Goal: Task Accomplishment & Management: Complete application form

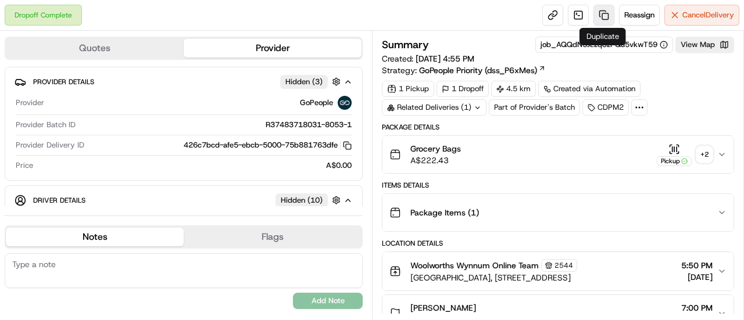
click at [594, 10] on link at bounding box center [603, 15] width 21 height 21
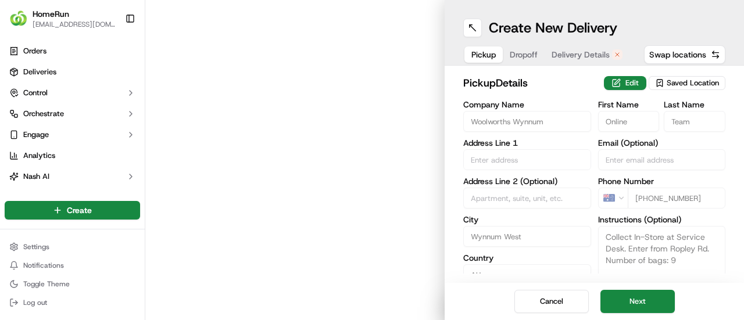
type input "[GEOGRAPHIC_DATA], [STREET_ADDRESS]"
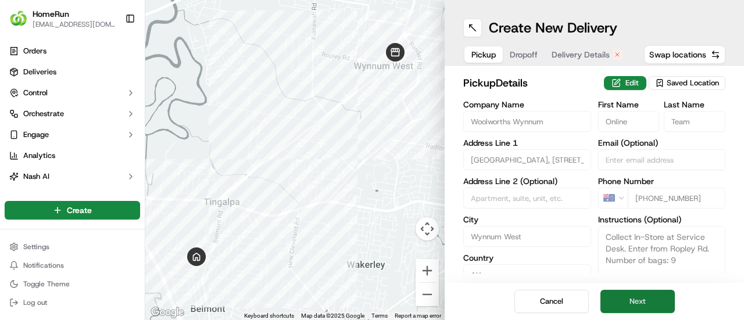
click at [644, 299] on button "Next" at bounding box center [637, 301] width 74 height 23
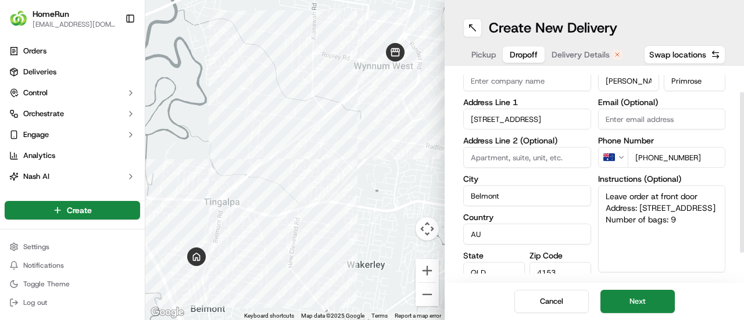
scroll to position [58, 0]
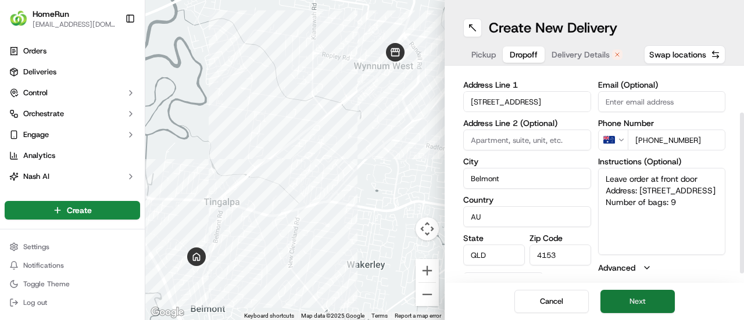
click at [633, 300] on button "Next" at bounding box center [637, 301] width 74 height 23
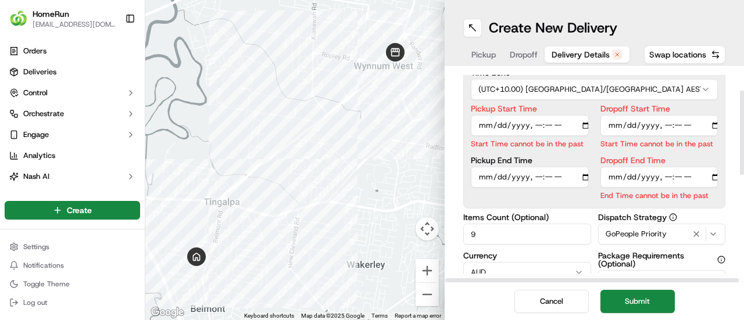
click at [539, 121] on input "Pickup Start Time" at bounding box center [530, 125] width 118 height 21
type input "2025-09-19T19:16"
click at [664, 127] on input "Dropoff Start Time" at bounding box center [659, 125] width 118 height 21
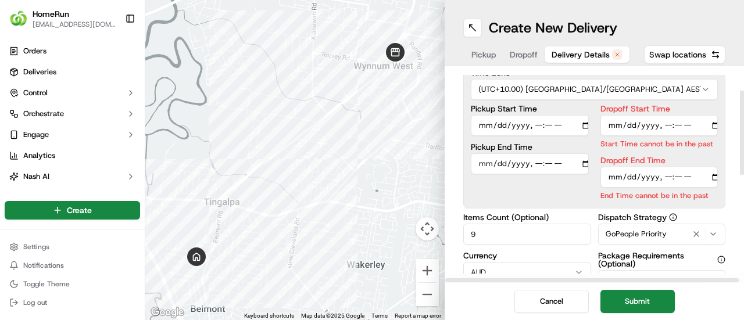
type input "2025-09-19T19:32"
click at [668, 177] on div "Dropoff End Time End Time cannot be in the past" at bounding box center [659, 178] width 118 height 45
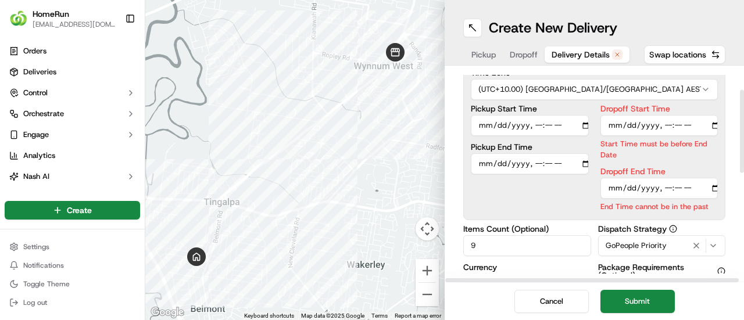
type input "2025-09-19T19:46"
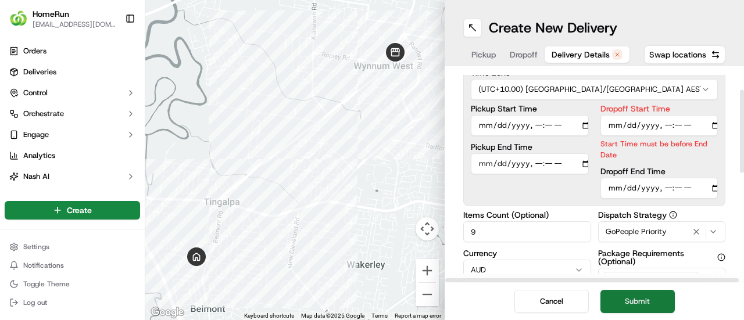
click at [651, 302] on button "Submit" at bounding box center [637, 301] width 74 height 23
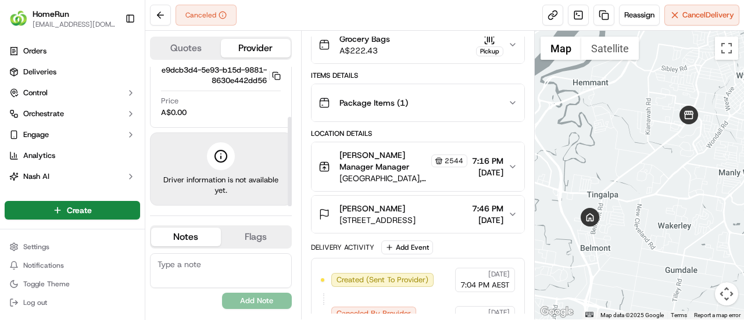
scroll to position [127, 0]
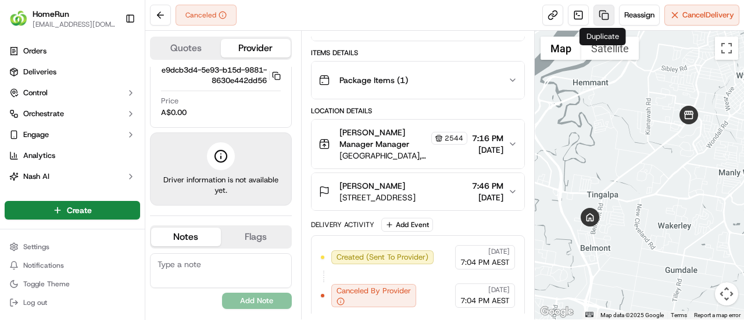
click at [605, 12] on link at bounding box center [603, 15] width 21 height 21
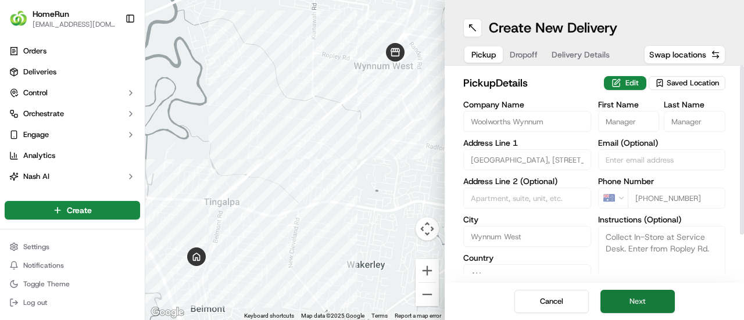
click at [638, 300] on button "Next" at bounding box center [637, 301] width 74 height 23
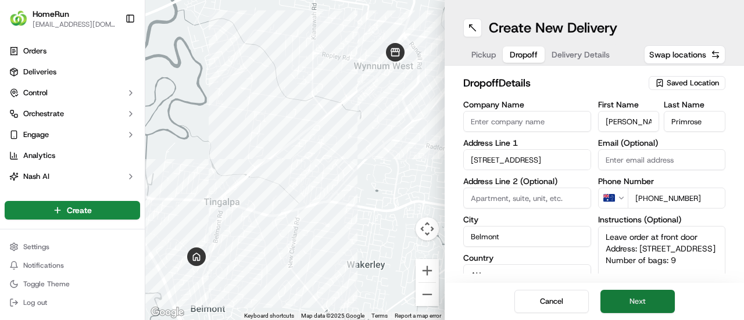
click at [638, 302] on button "Next" at bounding box center [637, 301] width 74 height 23
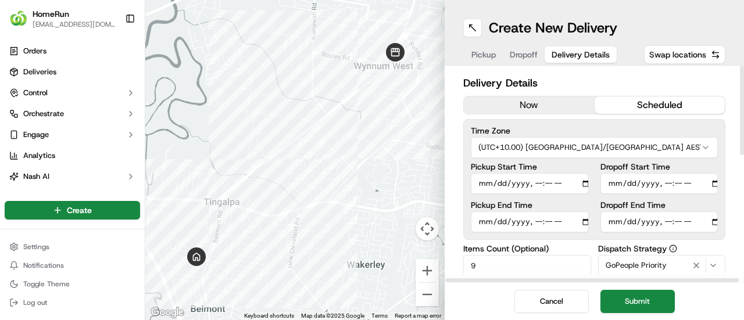
click at [543, 183] on input "Pickup Start Time" at bounding box center [530, 183] width 118 height 21
type input "[DATE]T19:30"
click at [680, 185] on input "Dropoff Start Time" at bounding box center [659, 183] width 118 height 21
type input "[DATE]T19:45"
click at [675, 221] on input "Dropoff End Time" at bounding box center [659, 222] width 118 height 21
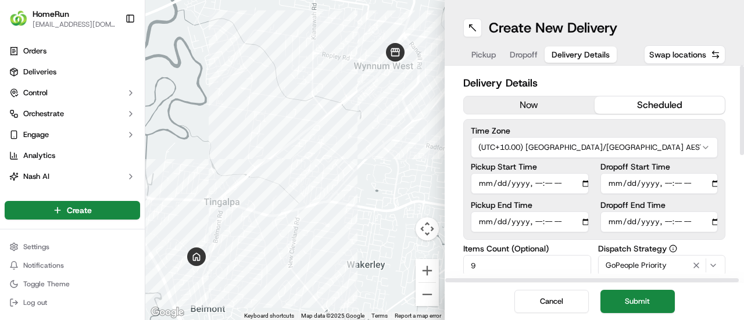
type input "2025-09-19T19:08"
type input "[DATE]T20:00"
drag, startPoint x: 557, startPoint y: 268, endPoint x: 440, endPoint y: 267, distance: 116.8
click at [441, 266] on div "← Move left → Move right ↑ Move up ↓ Move down + Zoom in - Zoom out Home Jump l…" at bounding box center [444, 160] width 598 height 320
type input "2"
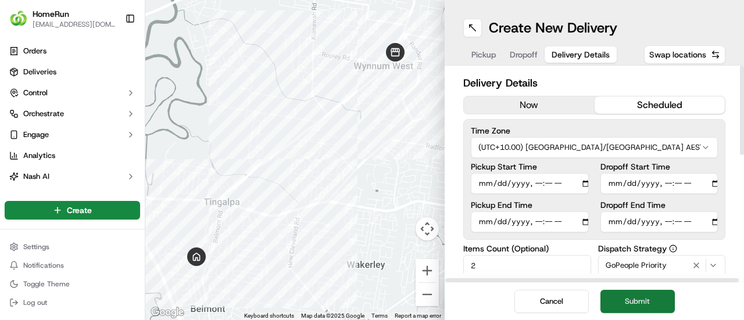
click at [648, 295] on button "Submit" at bounding box center [637, 301] width 74 height 23
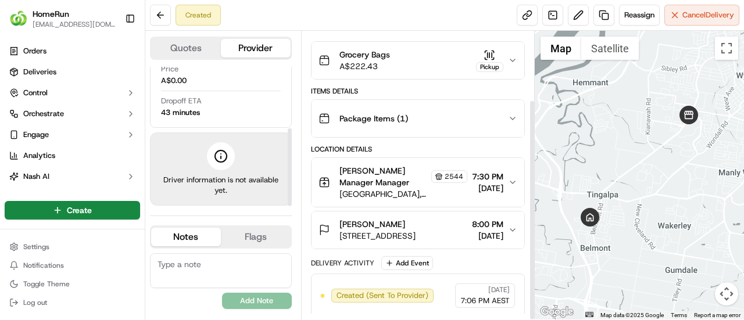
scroll to position [89, 0]
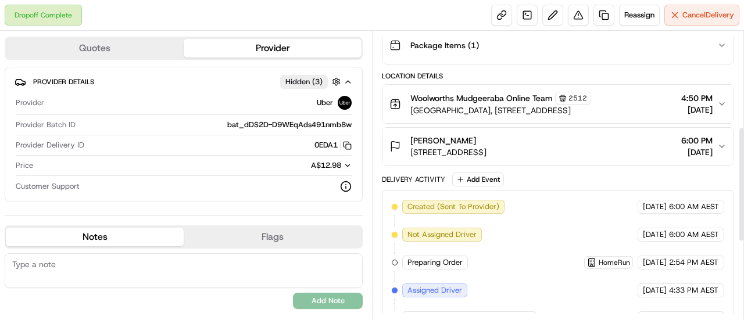
scroll to position [83, 0]
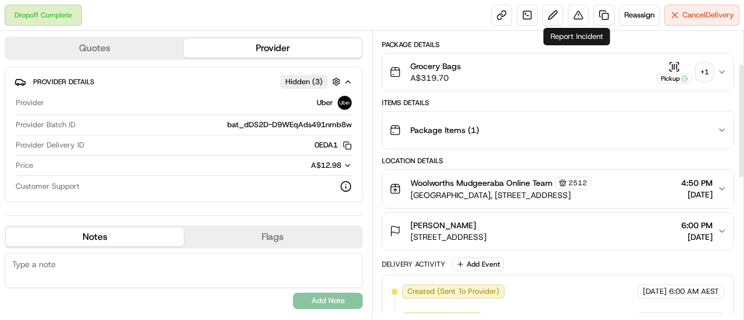
click at [591, 17] on div "Reassign Cancel Delivery" at bounding box center [615, 15] width 248 height 21
click at [597, 14] on link at bounding box center [603, 15] width 21 height 21
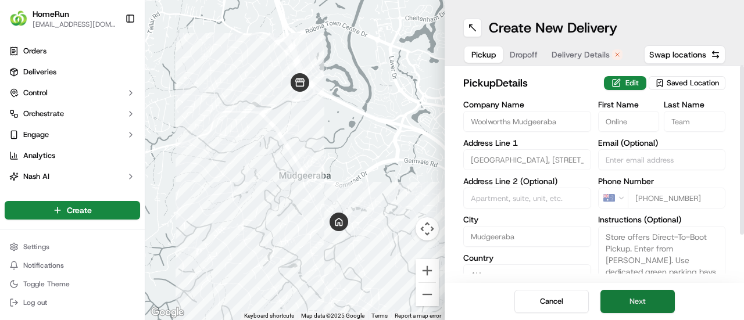
click at [668, 302] on button "Next" at bounding box center [637, 301] width 74 height 23
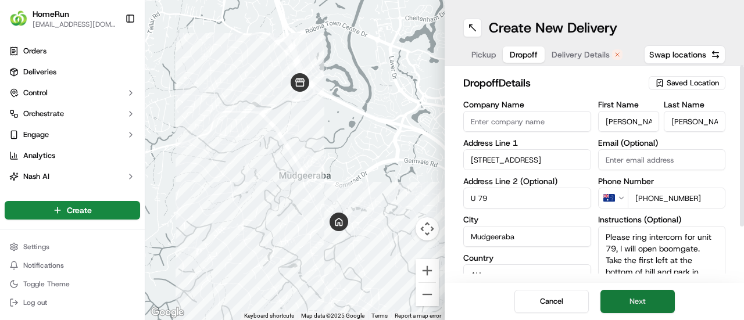
click at [637, 296] on button "Next" at bounding box center [637, 301] width 74 height 23
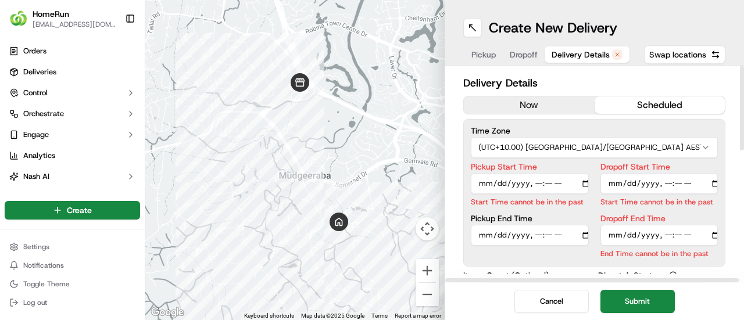
click at [547, 183] on input "Pickup Start Time" at bounding box center [530, 183] width 118 height 21
click at [537, 183] on input "Pickup Start Time" at bounding box center [530, 183] width 118 height 21
type input "[DATE]T19:30"
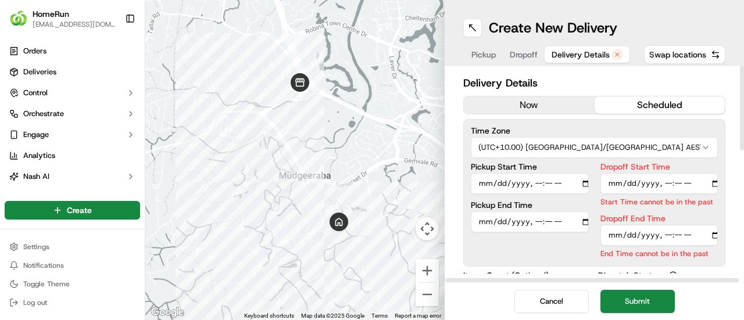
type input "[DATE]T19:45"
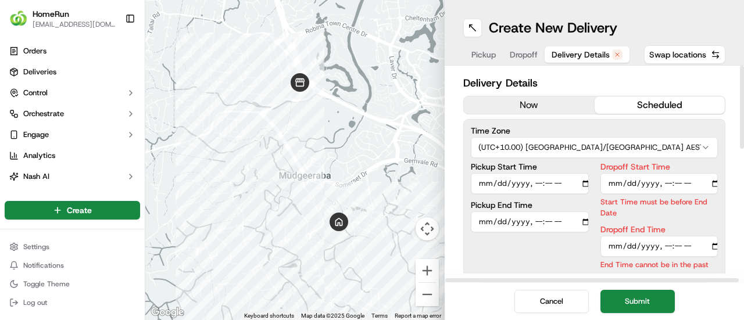
type input "[DATE]T20:00"
click at [630, 302] on button "Submit" at bounding box center [637, 301] width 74 height 23
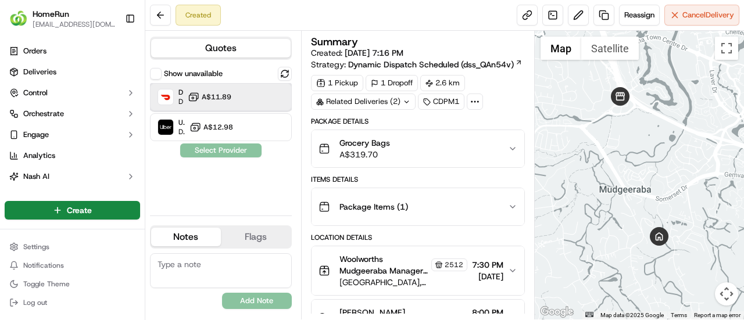
click at [248, 99] on div "DoorDash Dropoff ETA 1 hour A$11.89" at bounding box center [221, 97] width 142 height 28
click at [238, 150] on button "Assign Provider" at bounding box center [221, 151] width 83 height 14
